Goal: Information Seeking & Learning: Find specific fact

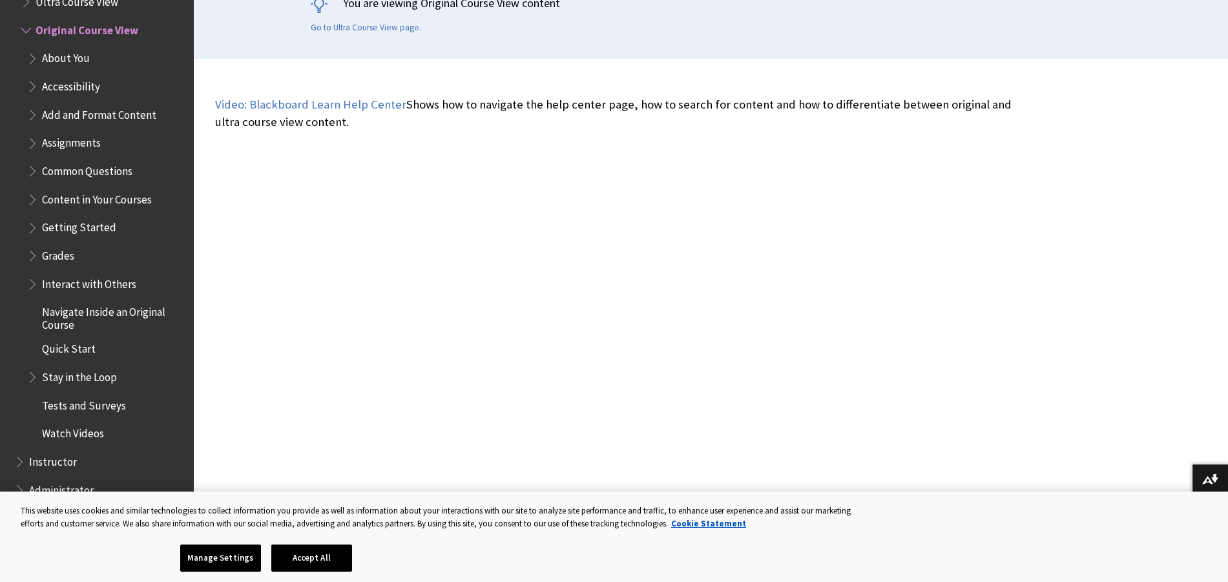
scroll to position [323, 0]
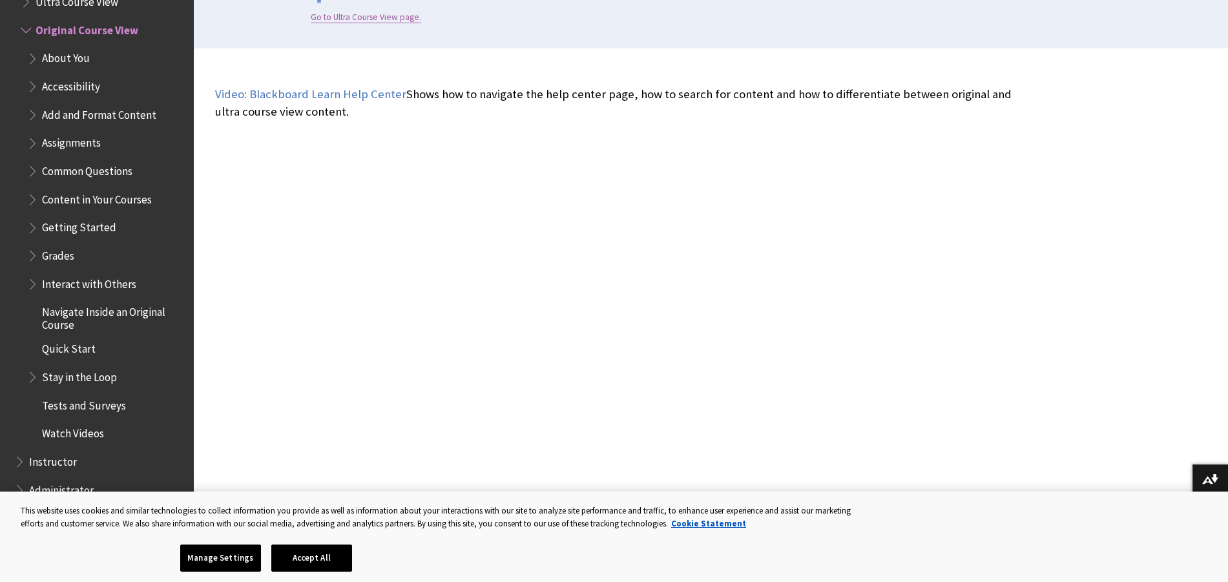
click at [340, 17] on link "Go to Ultra Course View page." at bounding box center [366, 18] width 110 height 12
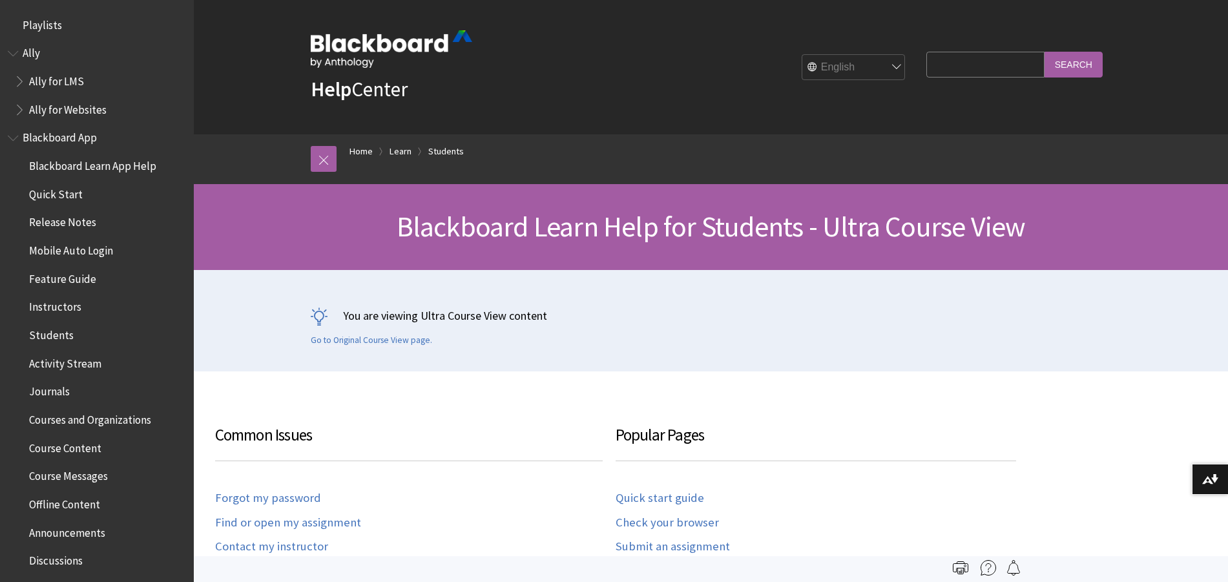
scroll to position [1498, 0]
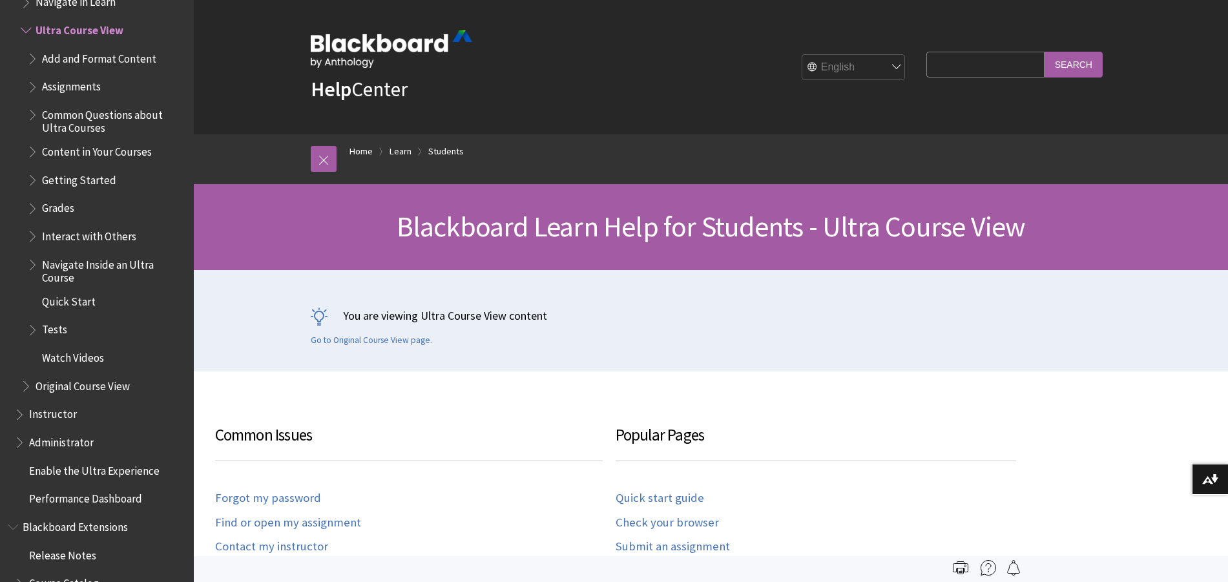
click at [945, 68] on input "Search Query" at bounding box center [985, 64] width 118 height 25
type input "bio"
click at [1080, 68] on input "Search" at bounding box center [1073, 64] width 58 height 25
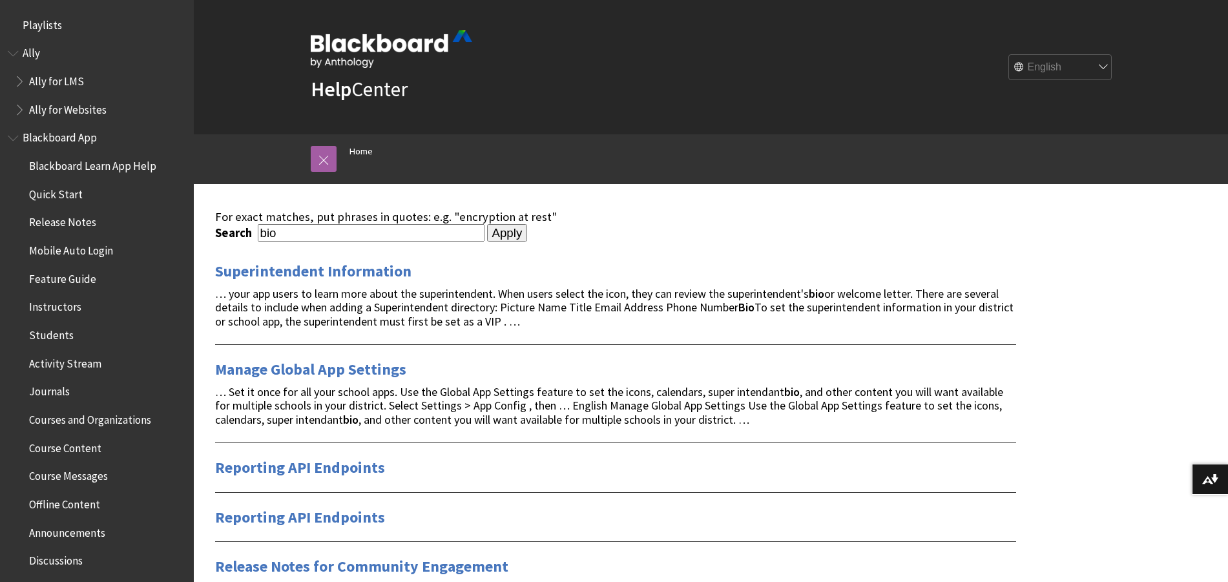
click at [349, 229] on input "bio" at bounding box center [371, 232] width 227 height 17
type input "bio for journal"
click at [487, 224] on input "Apply" at bounding box center [507, 233] width 41 height 18
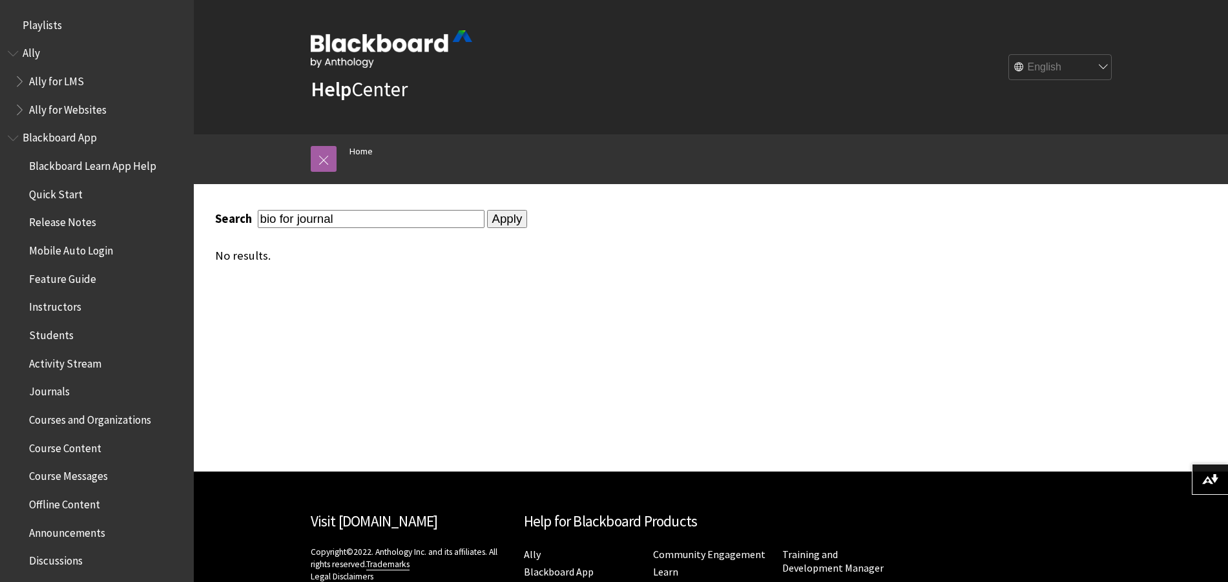
click at [306, 221] on input "bio for journal" at bounding box center [371, 218] width 227 height 17
click at [304, 219] on input "bio for journal" at bounding box center [371, 218] width 227 height 17
click at [300, 225] on input "bio for journal" at bounding box center [371, 218] width 227 height 17
click at [292, 227] on input "bio for journal" at bounding box center [371, 218] width 227 height 17
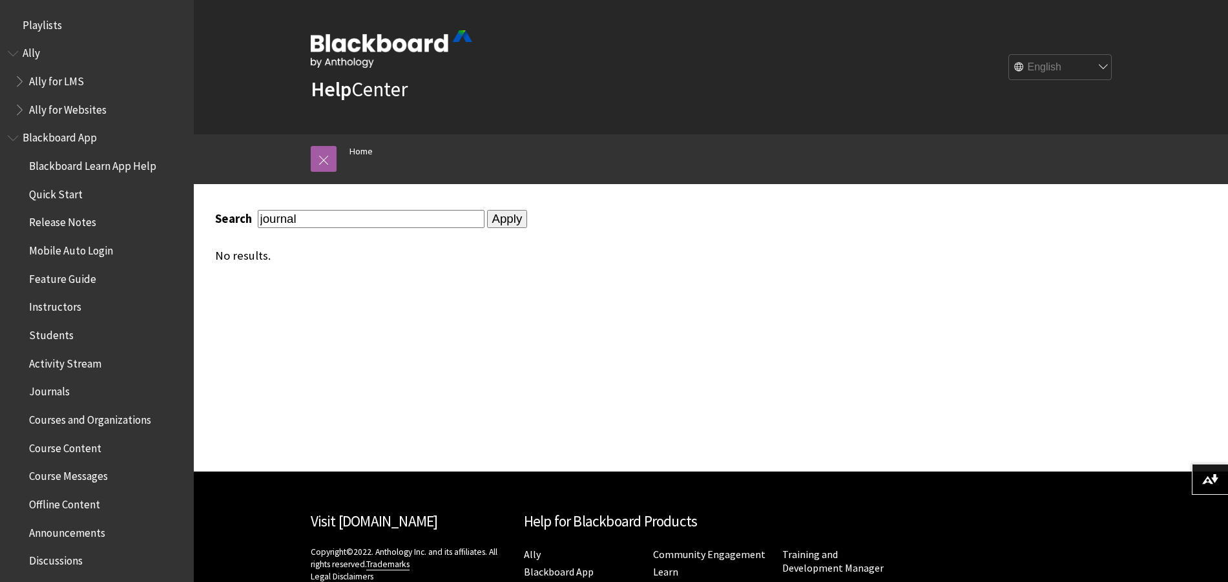
type input "journal"
click at [487, 210] on input "Apply" at bounding box center [507, 219] width 41 height 18
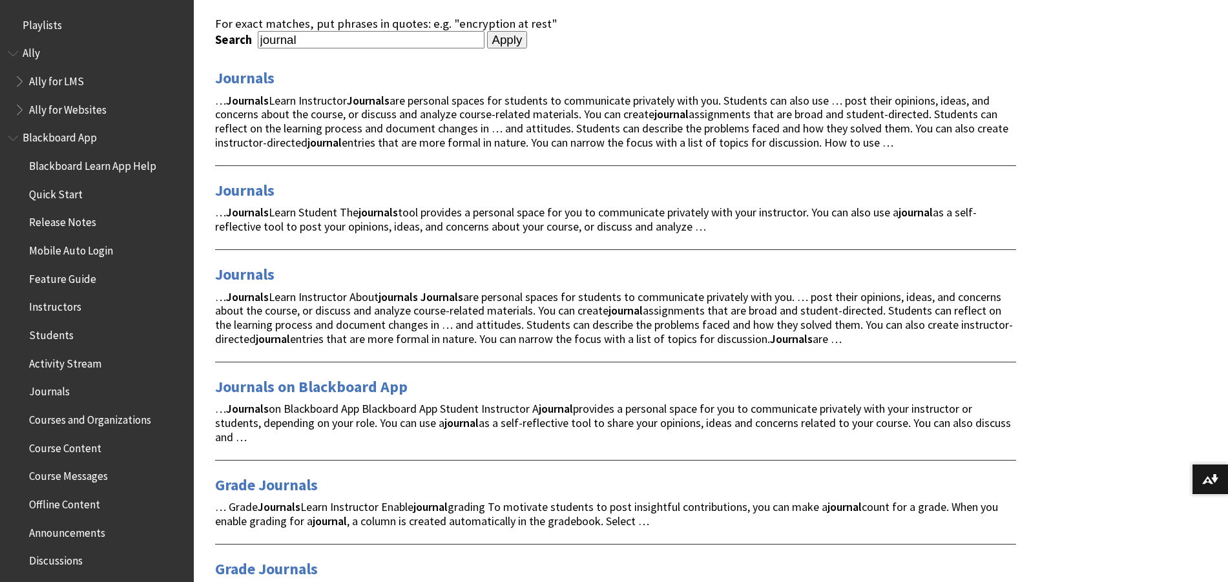
scroll to position [194, 0]
click at [85, 248] on span "Mobile Auto Login" at bounding box center [71, 248] width 84 height 17
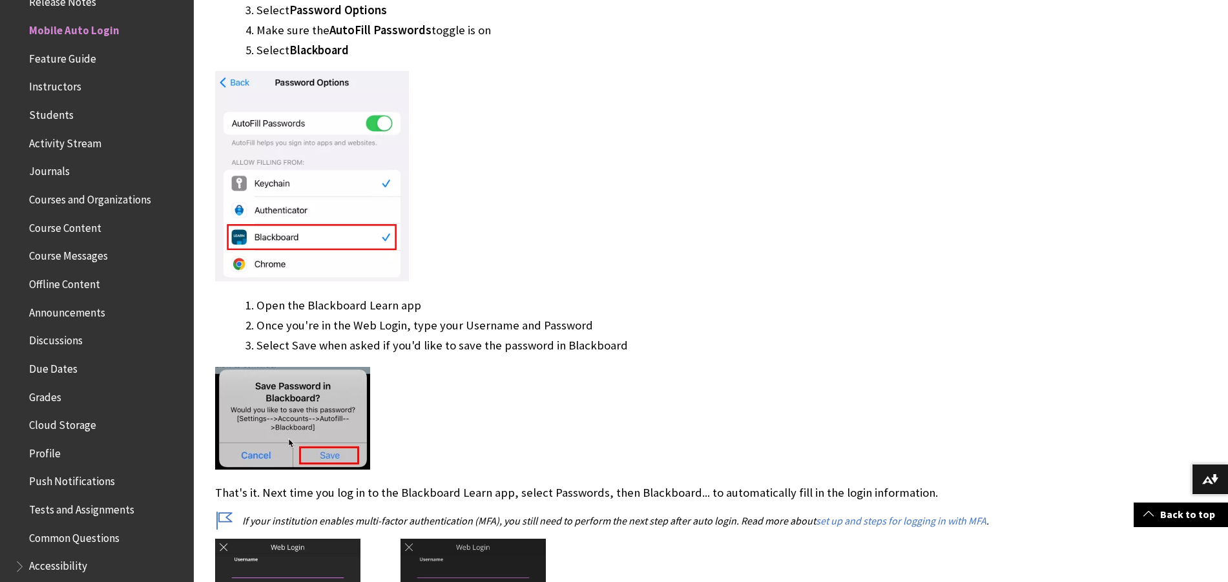
scroll to position [517, 0]
